Goal: Use online tool/utility: Utilize a website feature to perform a specific function

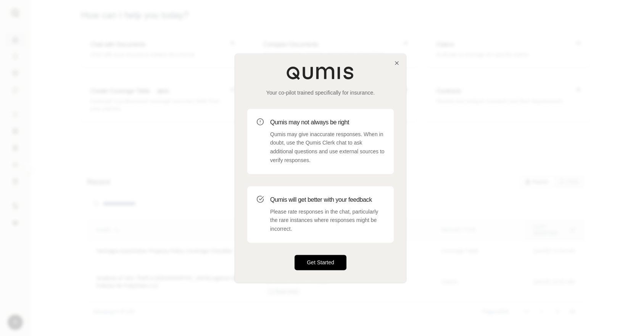
drag, startPoint x: 308, startPoint y: 264, endPoint x: 308, endPoint y: 260, distance: 4.6
click at [308, 264] on button "Get Started" at bounding box center [321, 262] width 52 height 15
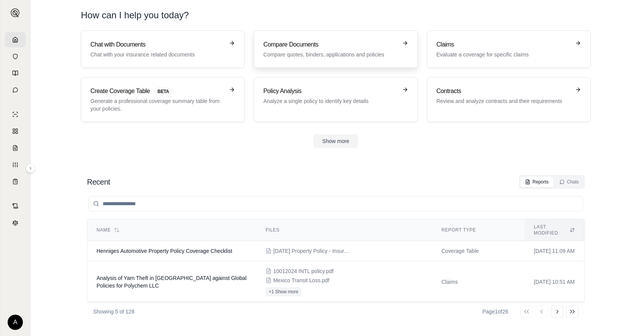
click at [325, 49] on div "Compare Documents Compare quotes, binders, applications and policies" at bounding box center [330, 49] width 134 height 18
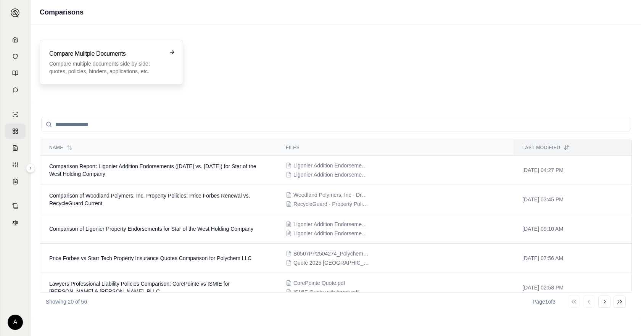
click at [110, 61] on p "Compare multiple documents side by side: quotes, policies, binders, application…" at bounding box center [106, 67] width 114 height 15
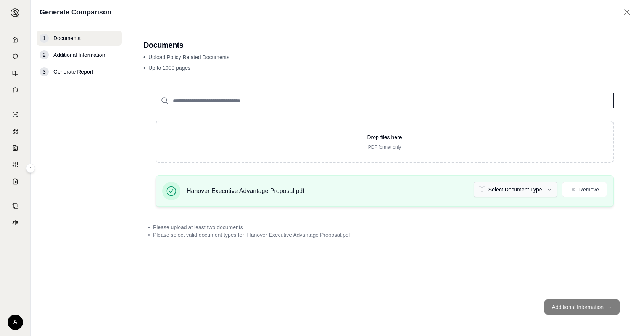
click at [512, 190] on html "A Generate Comparison 1 Documents 2 Additional Information 3 Generate Report Do…" at bounding box center [320, 168] width 641 height 336
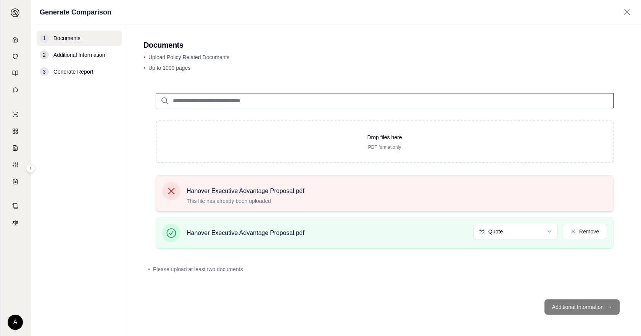
click at [174, 195] on icon at bounding box center [171, 191] width 11 height 11
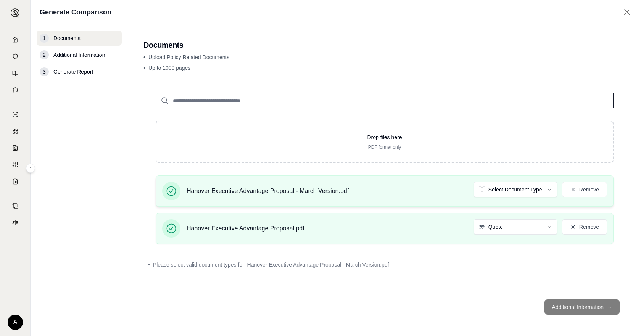
click at [536, 197] on div "Hanover Executive Advantage Proposal - March Version.pdf Select Document Type R…" at bounding box center [384, 191] width 445 height 18
click at [518, 191] on html "A Generate Comparison 1 Documents 2 Additional Information 3 Generate Report Do…" at bounding box center [320, 168] width 641 height 336
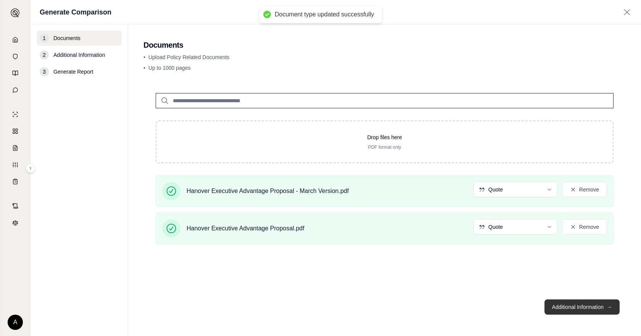
click at [590, 311] on button "Additional Information →" at bounding box center [582, 307] width 75 height 15
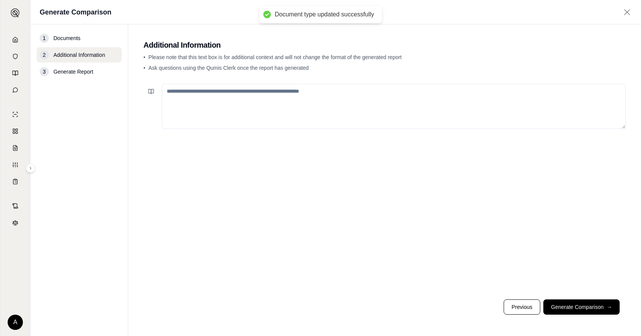
click at [256, 109] on textarea at bounding box center [394, 106] width 464 height 45
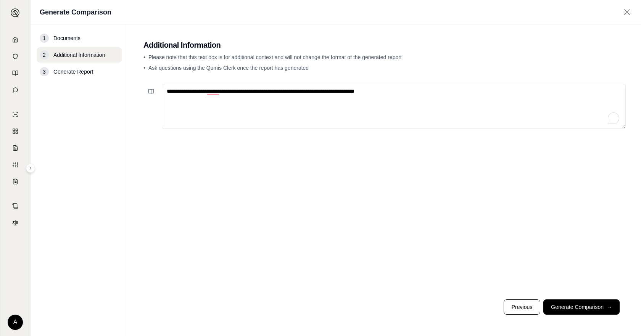
type textarea "**********"
click at [577, 315] on footer "Previous Generate Comparison →" at bounding box center [385, 306] width 482 height 27
click at [577, 313] on button "Generate Comparison →" at bounding box center [581, 307] width 76 height 15
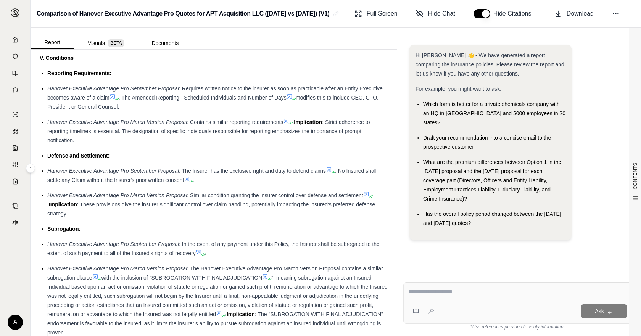
scroll to position [1496, 0]
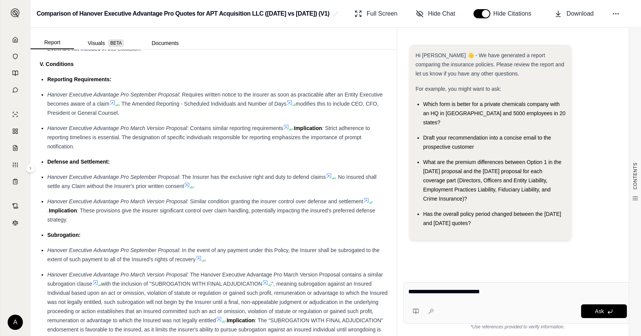
type textarea "**********"
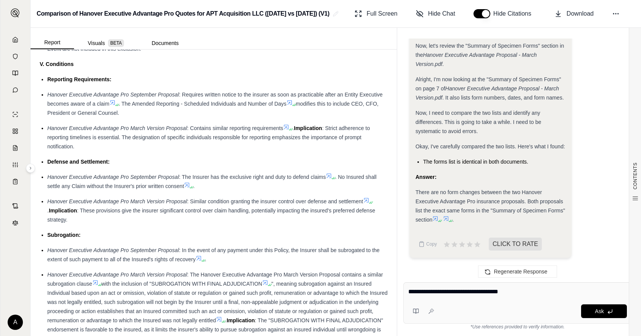
type textarea "**********"
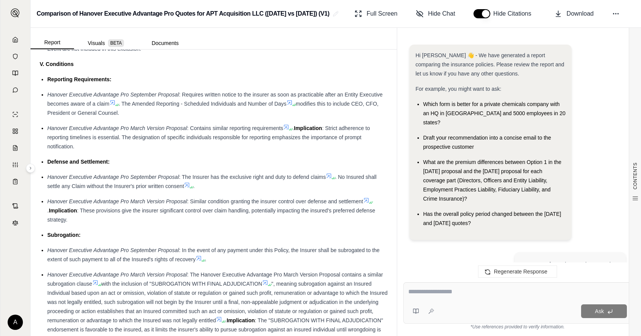
scroll to position [2017, 0]
